Goal: Download file/media

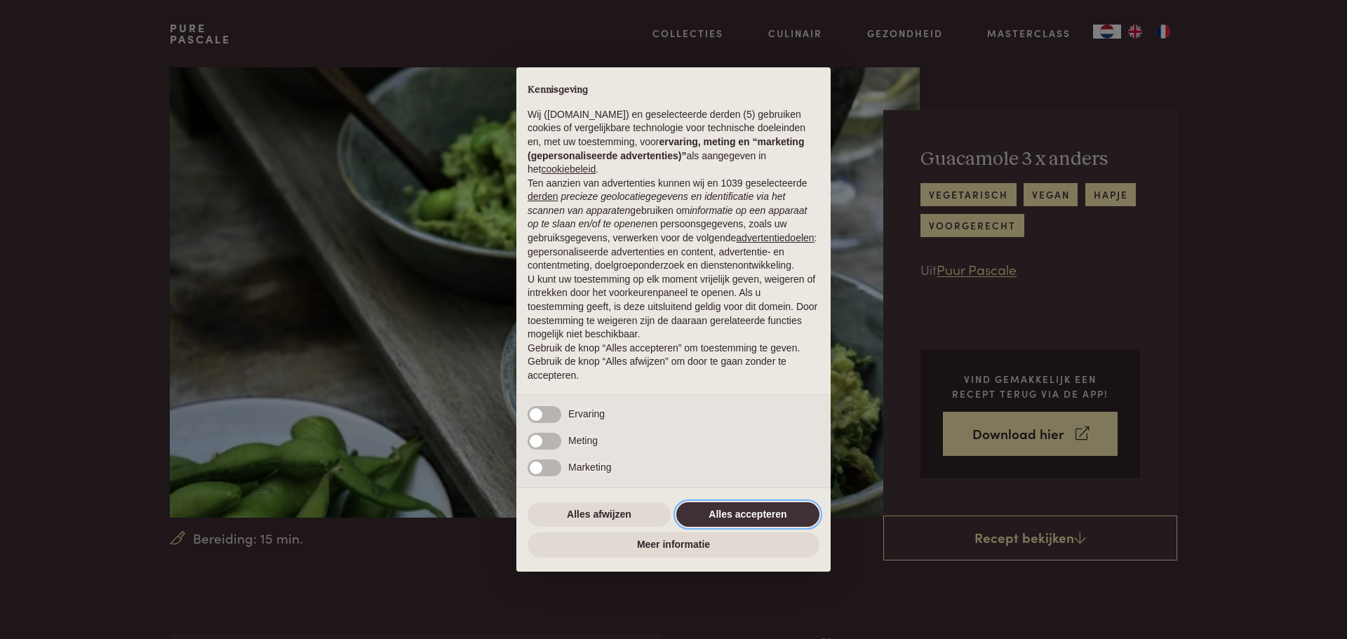
click at [733, 518] on button "Alles accepteren" at bounding box center [747, 514] width 143 height 25
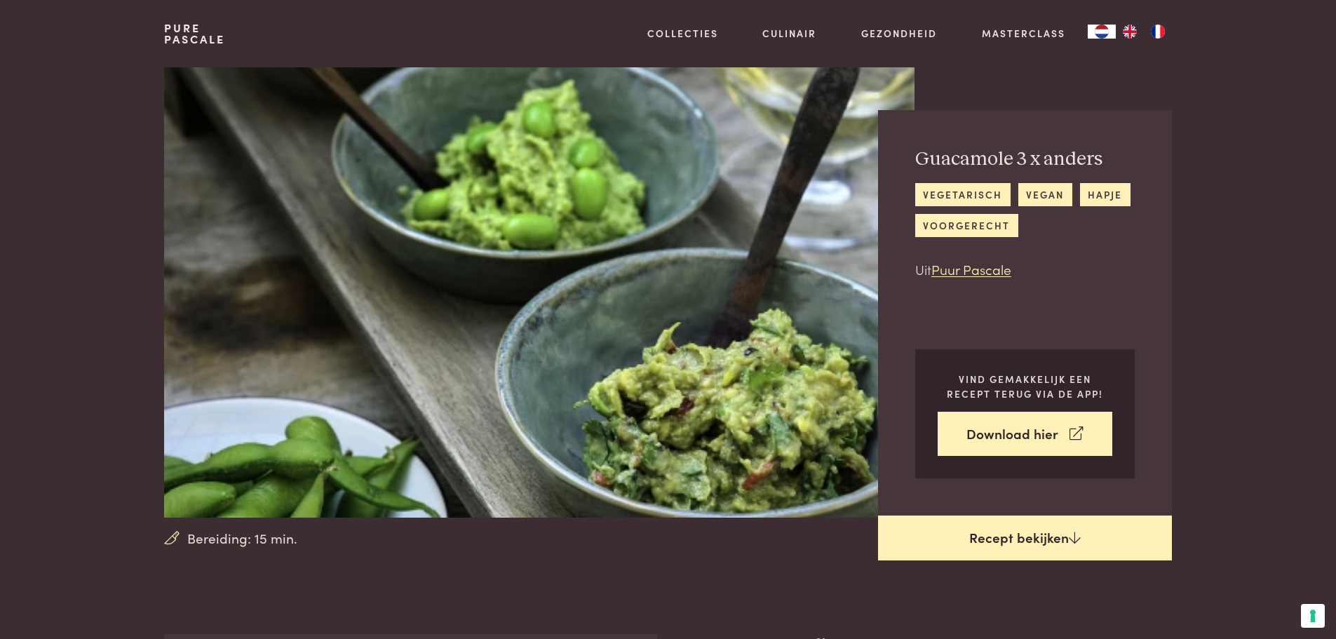
click at [1069, 538] on icon at bounding box center [1075, 537] width 12 height 13
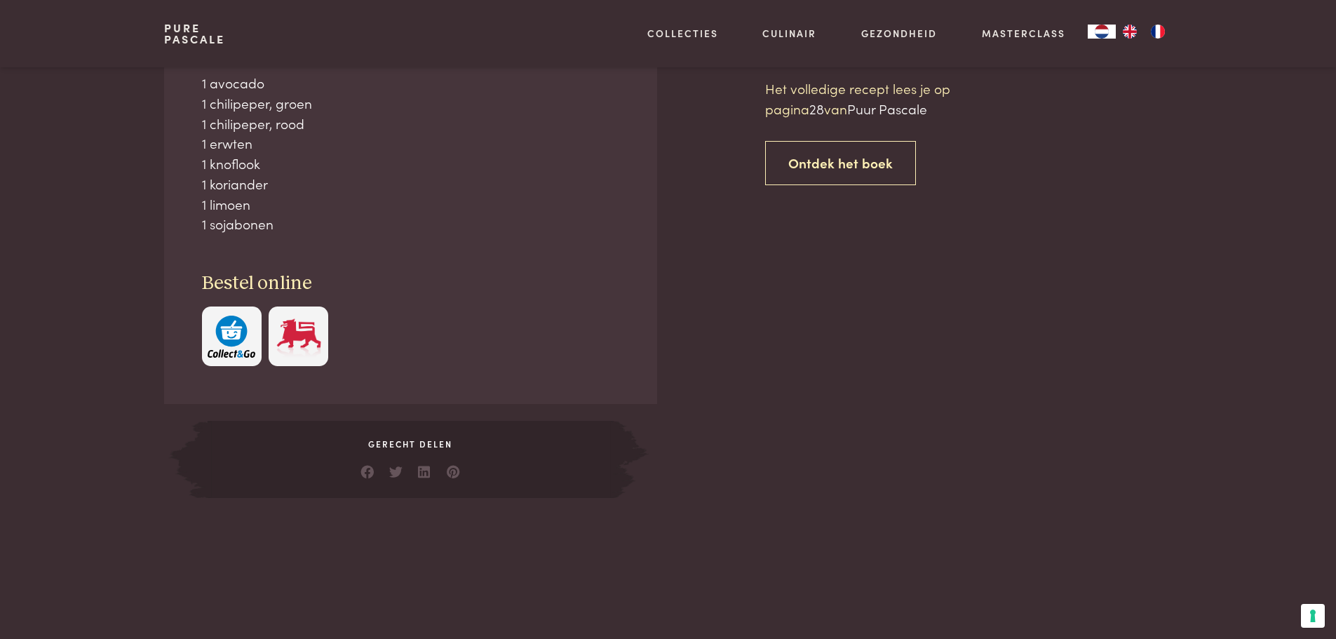
scroll to position [634, 0]
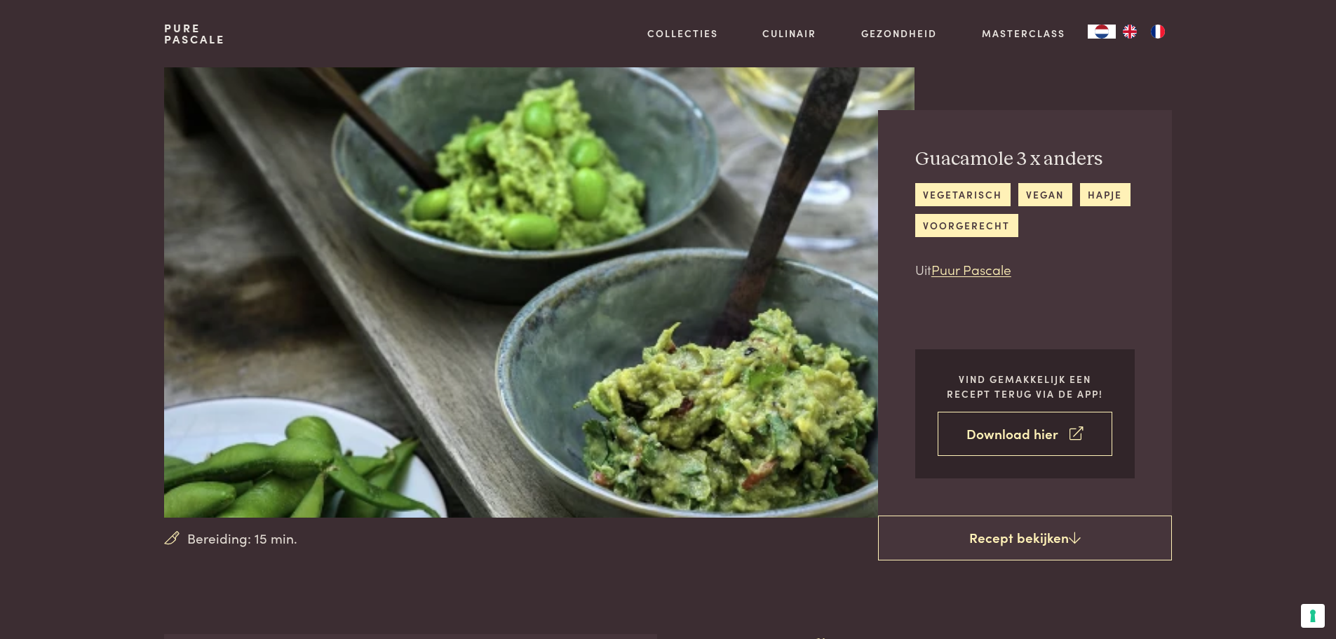
click at [1006, 433] on link "Download hier" at bounding box center [1025, 434] width 175 height 44
